Goal: Task Accomplishment & Management: Manage account settings

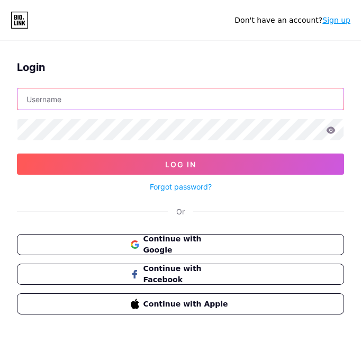
click at [96, 95] on input "text" at bounding box center [180, 98] width 326 height 21
click at [83, 97] on input "text" at bounding box center [180, 98] width 326 height 21
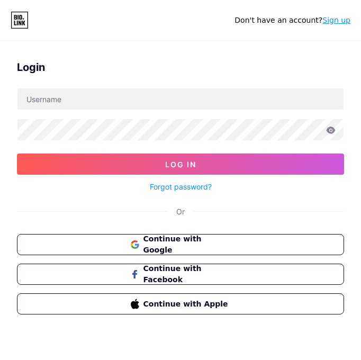
click at [17, 204] on div "Login Log In Forgot password? Or Continue with Google Continue with Facebook Co…" at bounding box center [180, 191] width 361 height 281
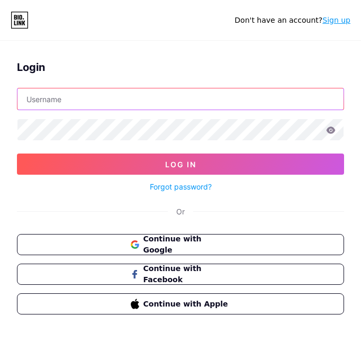
click at [54, 105] on input "text" at bounding box center [180, 98] width 326 height 21
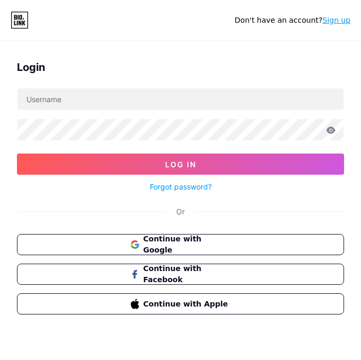
click at [50, 209] on div "Or" at bounding box center [180, 211] width 327 height 11
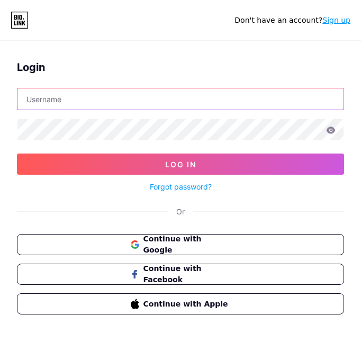
click at [55, 106] on input "text" at bounding box center [180, 98] width 326 height 21
type input "ilizaexpeditions"
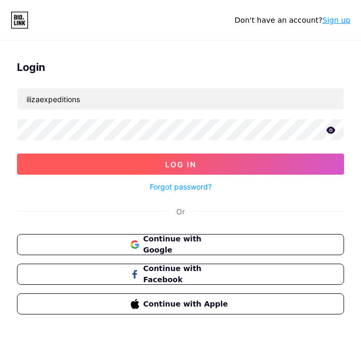
click at [97, 169] on button "Log In" at bounding box center [180, 164] width 327 height 21
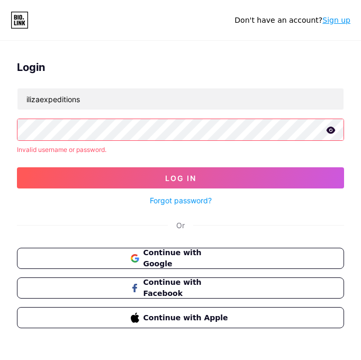
click at [164, 198] on link "Forgot password?" at bounding box center [181, 200] width 62 height 11
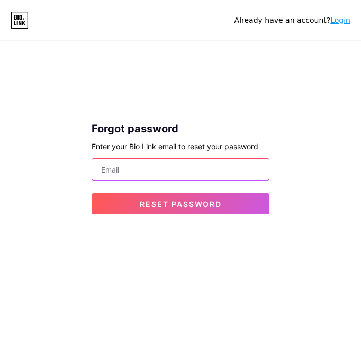
click at [161, 167] on input "email" at bounding box center [180, 169] width 177 height 21
click at [161, 167] on input "in" at bounding box center [180, 169] width 177 height 21
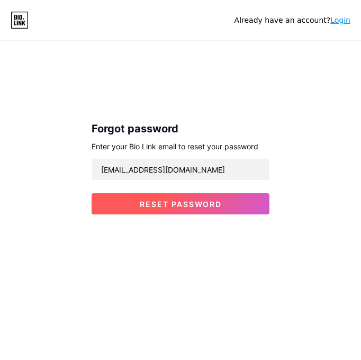
click at [176, 201] on span "Reset password" at bounding box center [181, 204] width 82 height 9
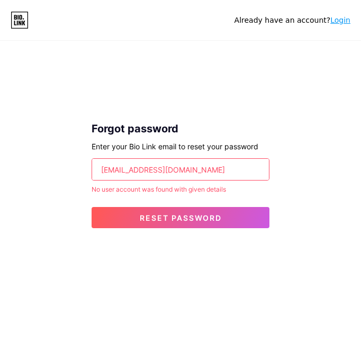
click at [169, 169] on input "infoilizaexpeditions@gmail.com" at bounding box center [180, 169] width 177 height 21
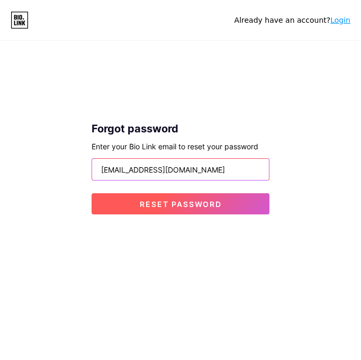
type input "jasonleesangwa1@gmail.com"
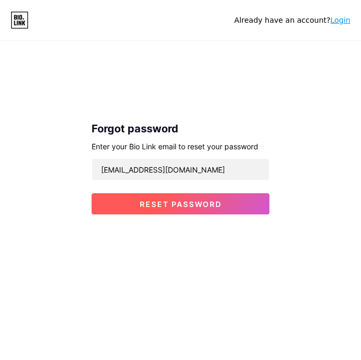
click at [179, 205] on span "Reset password" at bounding box center [181, 204] width 82 height 9
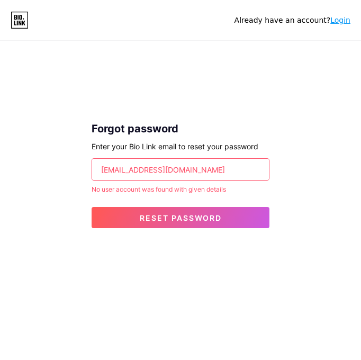
click at [211, 61] on div "Forgot password Enter your Bio Link email to reset your password jasonleesangwa…" at bounding box center [180, 148] width 361 height 194
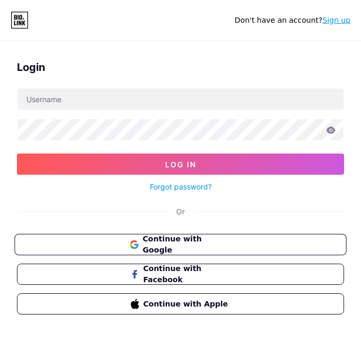
click at [163, 236] on button "Continue with Google" at bounding box center [180, 245] width 332 height 22
